Goal: Transaction & Acquisition: Purchase product/service

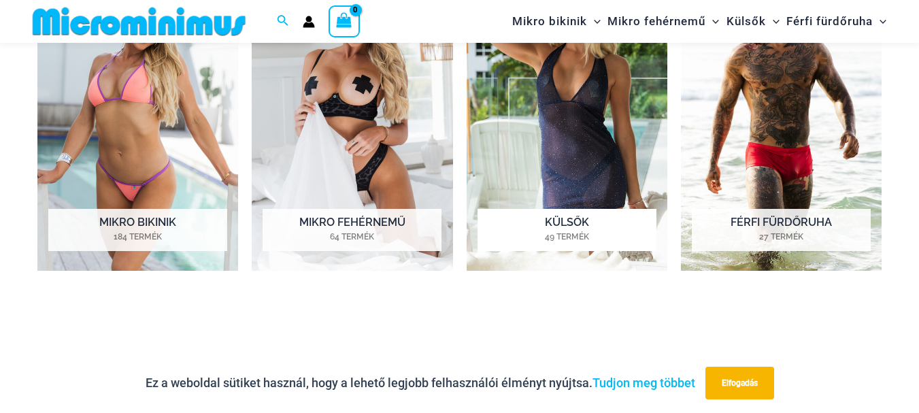
scroll to position [737, 0]
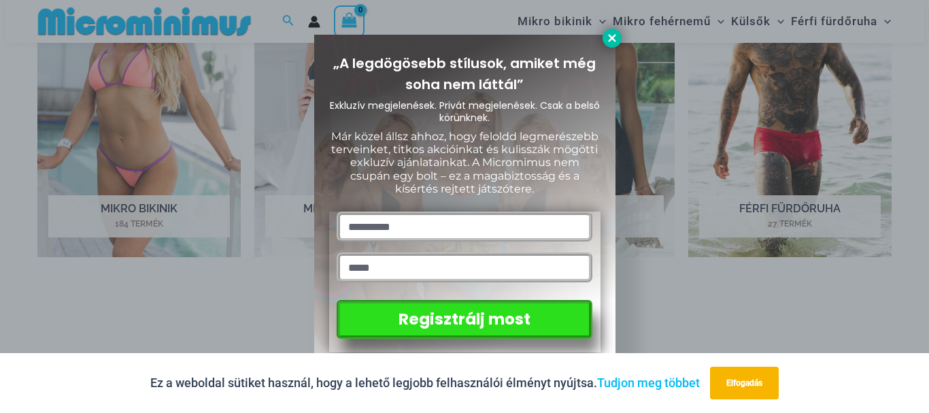
click at [610, 32] on icon at bounding box center [612, 38] width 12 height 12
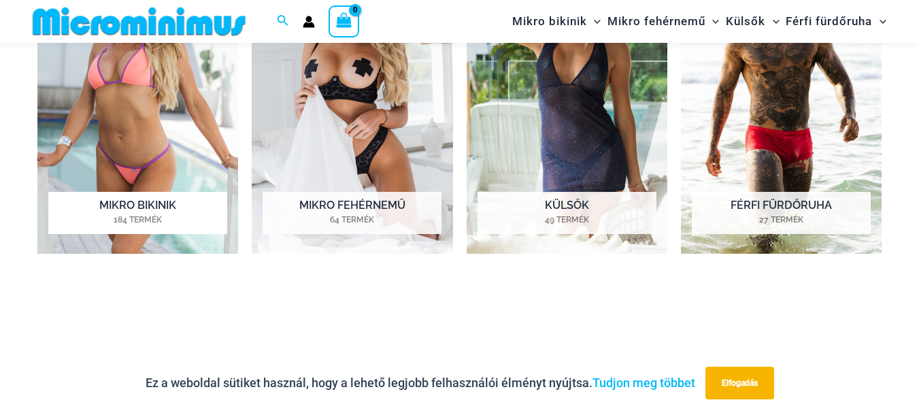
click at [164, 127] on img "Látogassa meg a termékkategóriát Mikro bikinik" at bounding box center [137, 97] width 201 height 311
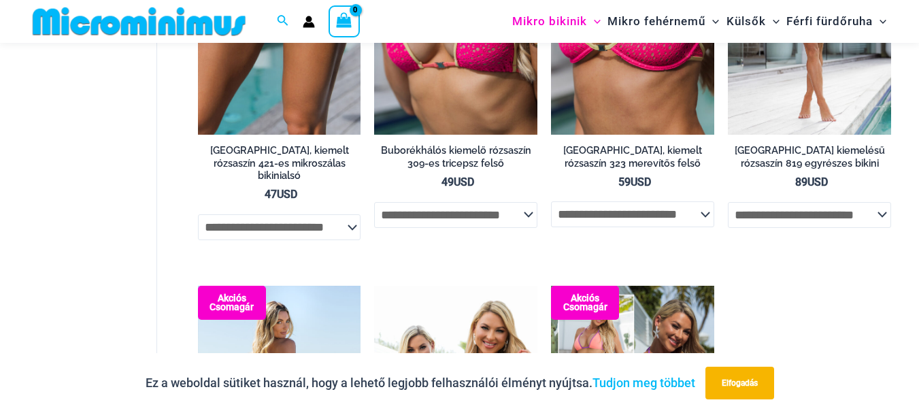
scroll to position [1960, 0]
